Goal: Navigation & Orientation: Find specific page/section

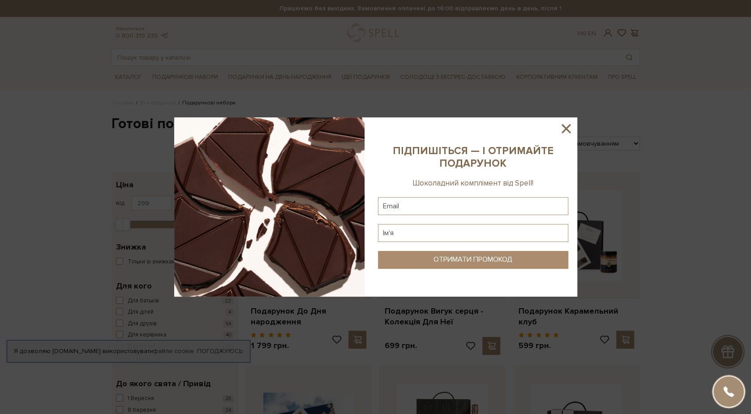
click at [571, 130] on icon at bounding box center [565, 128] width 15 height 15
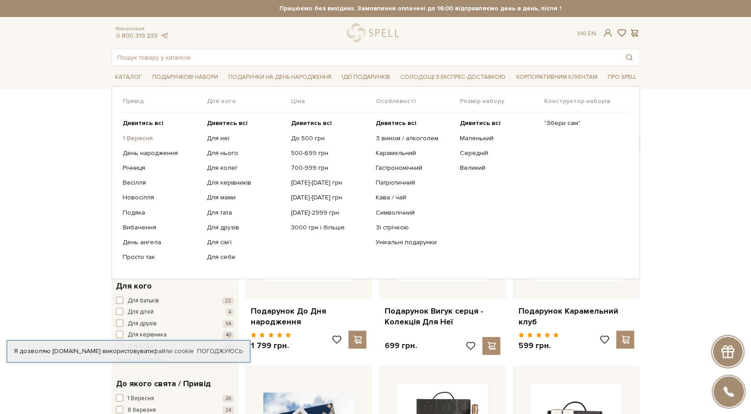
click at [139, 138] on link "1 Вересня" at bounding box center [161, 138] width 77 height 8
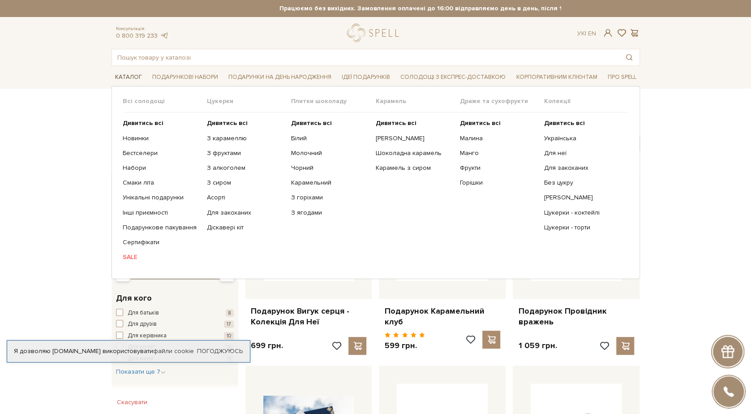
click at [125, 77] on span "Каталог" at bounding box center [129, 77] width 34 height 14
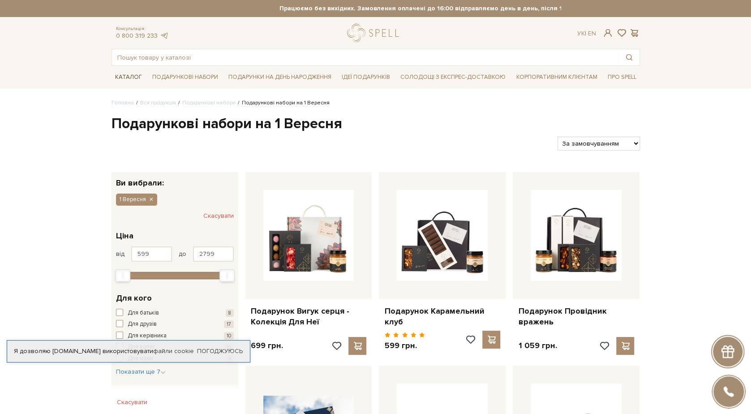
click at [125, 77] on span "Каталог" at bounding box center [129, 77] width 34 height 14
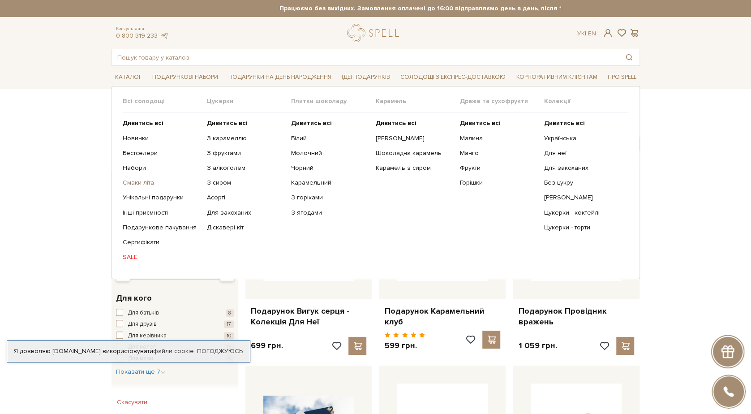
click at [135, 182] on link "Смаки літа" at bounding box center [161, 183] width 77 height 8
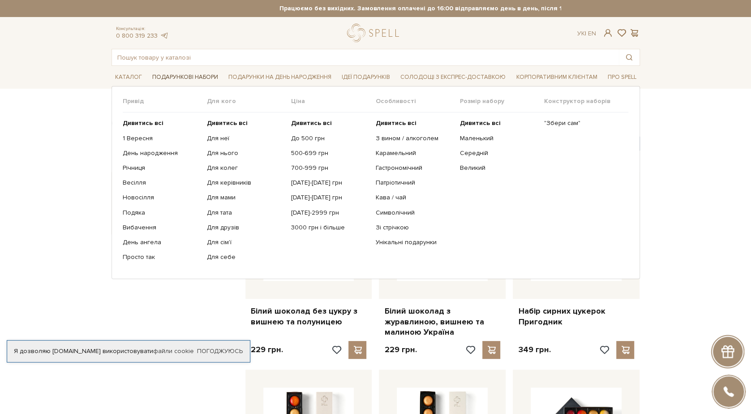
click at [194, 78] on span "Подарункові набори" at bounding box center [185, 77] width 73 height 14
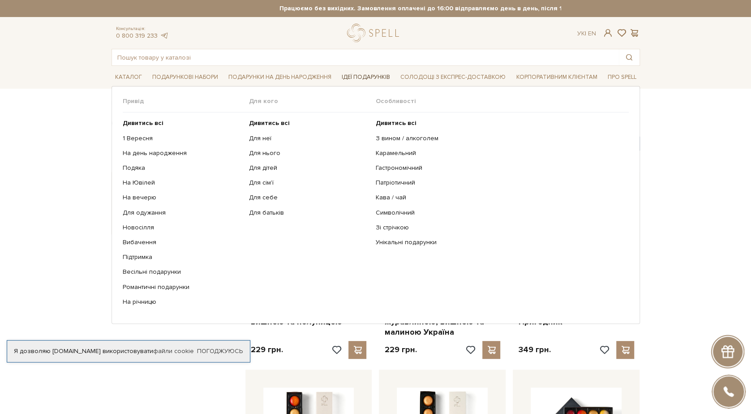
click at [354, 76] on span "Ідеї подарунків" at bounding box center [366, 77] width 56 height 14
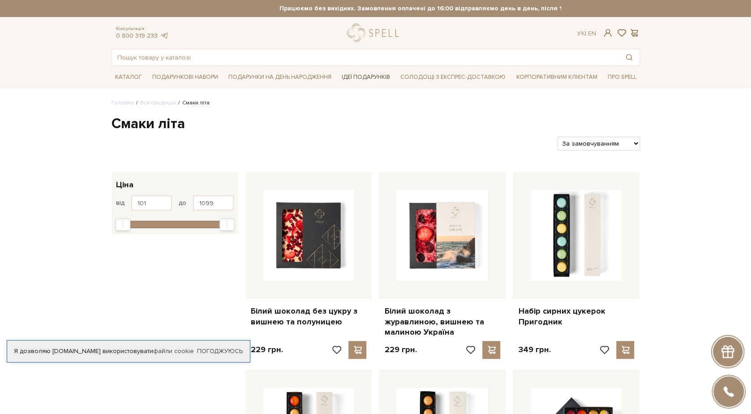
click at [351, 80] on span "Ідеї подарунків" at bounding box center [366, 77] width 56 height 14
click at [563, 77] on link "Корпоративним клієнтам" at bounding box center [556, 76] width 88 height 15
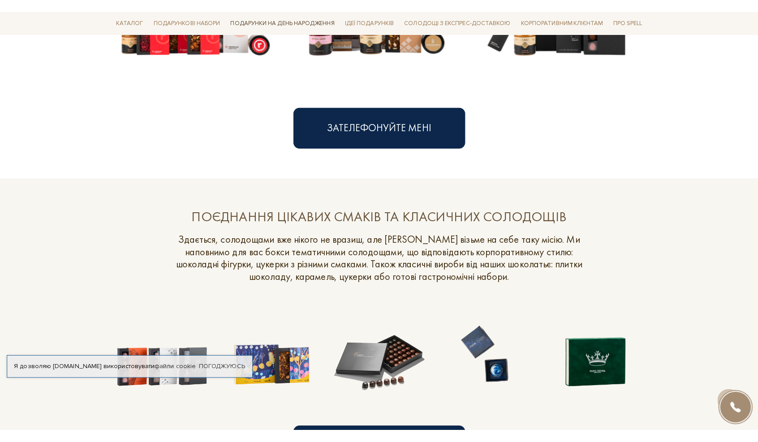
scroll to position [582, 0]
